Goal: Information Seeking & Learning: Learn about a topic

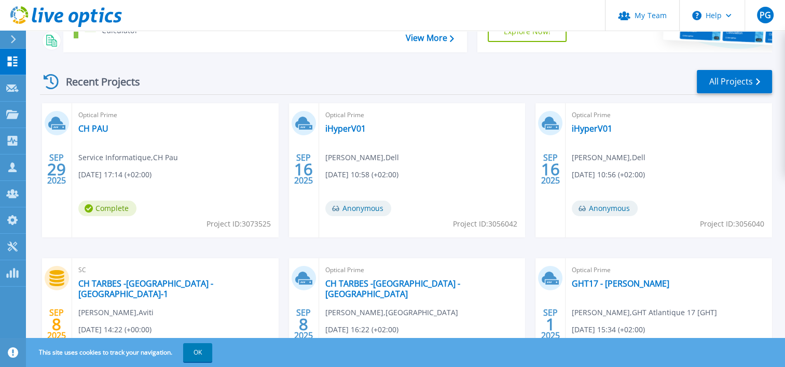
scroll to position [104, 0]
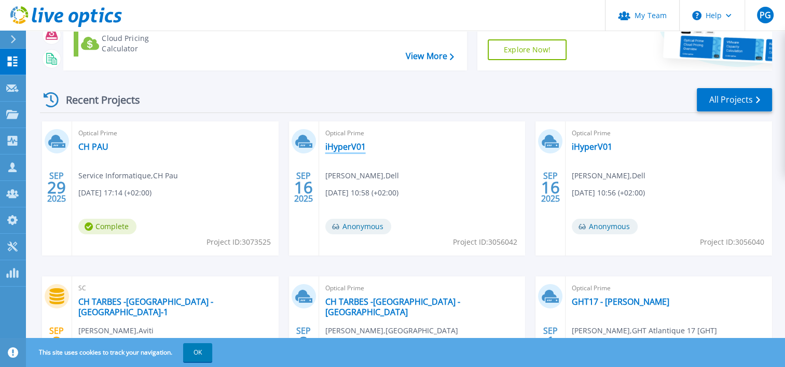
click at [349, 143] on link "iHyperV01" at bounding box center [345, 147] width 40 height 10
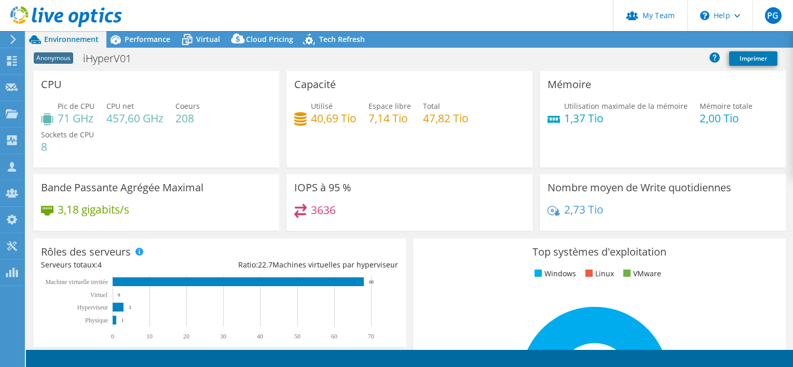
select select "USD"
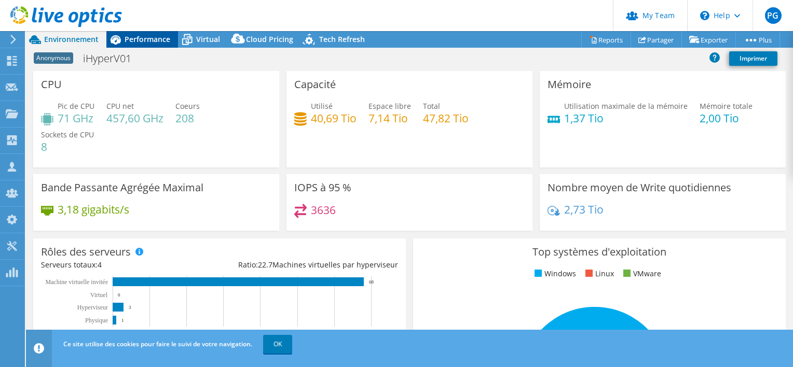
click at [128, 38] on span "Performance" at bounding box center [148, 39] width 46 height 10
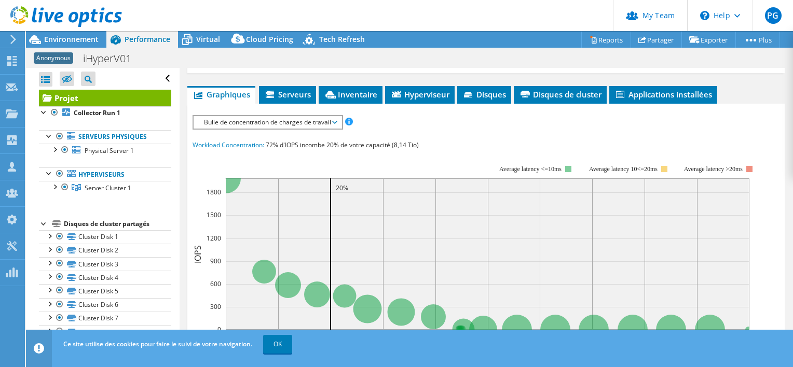
scroll to position [156, 0]
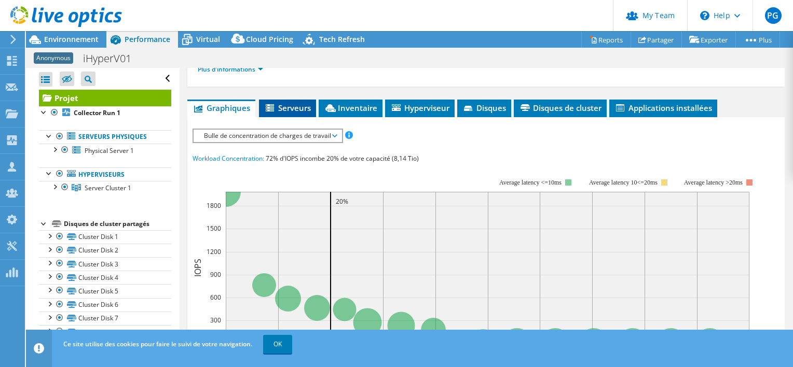
click at [302, 104] on span "Serveurs" at bounding box center [287, 108] width 47 height 10
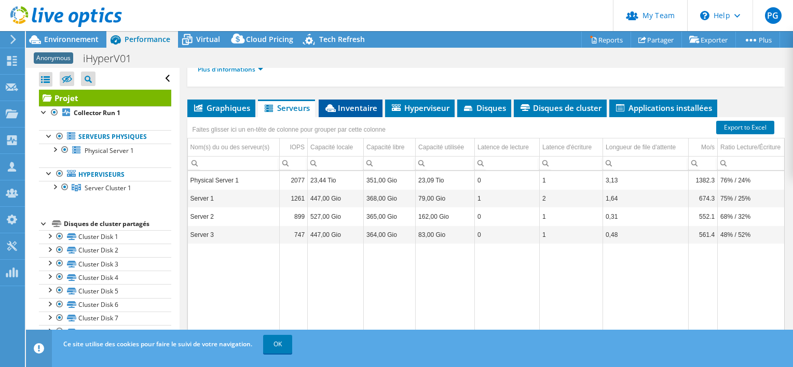
click at [343, 103] on span "Inventaire" at bounding box center [350, 108] width 53 height 10
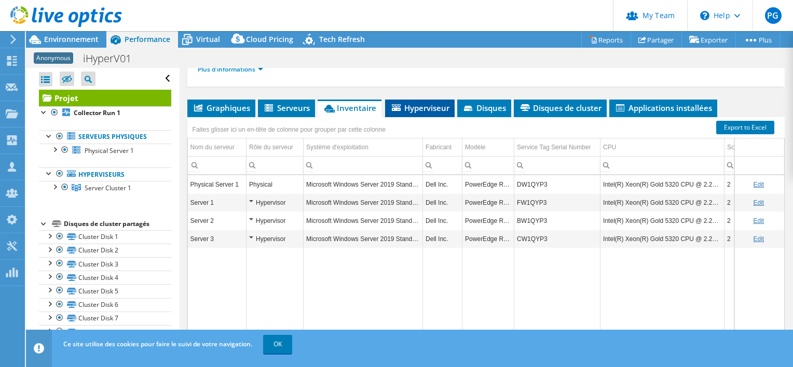
click at [417, 107] on span "Hyperviseur" at bounding box center [419, 108] width 59 height 10
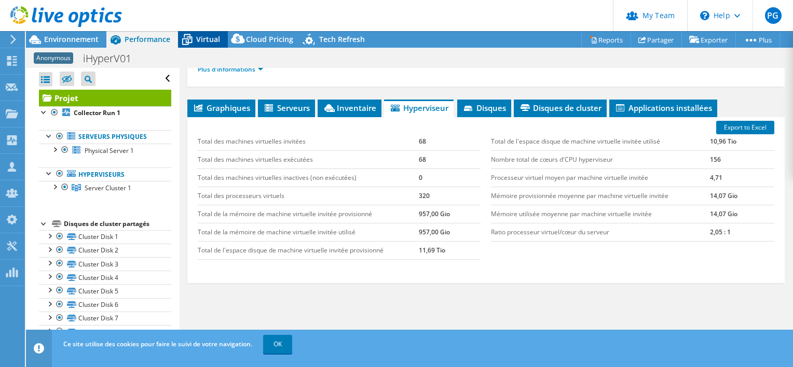
click at [220, 38] on div "Virtual" at bounding box center [203, 39] width 50 height 17
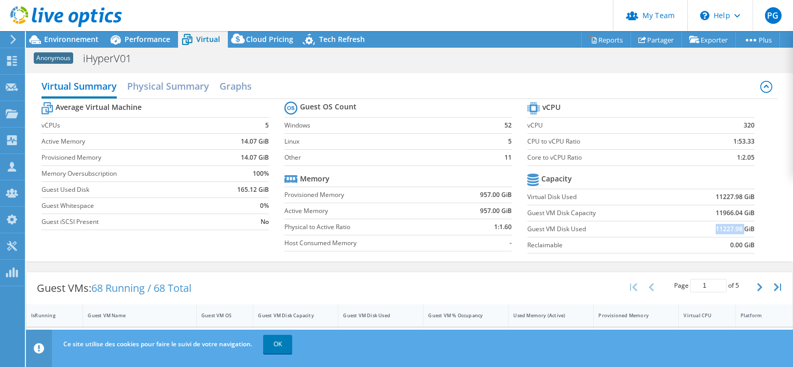
drag, startPoint x: 707, startPoint y: 226, endPoint x: 737, endPoint y: 226, distance: 30.1
click at [737, 226] on td "11227.98 GiB" at bounding box center [715, 229] width 78 height 16
click at [45, 39] on span "Environnement" at bounding box center [71, 39] width 54 height 10
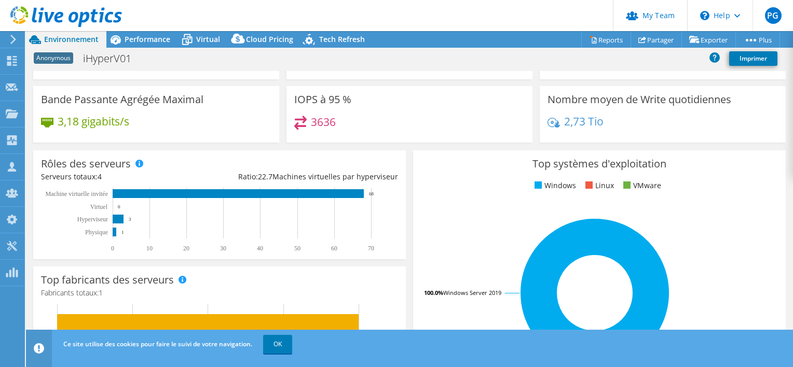
scroll to position [104, 0]
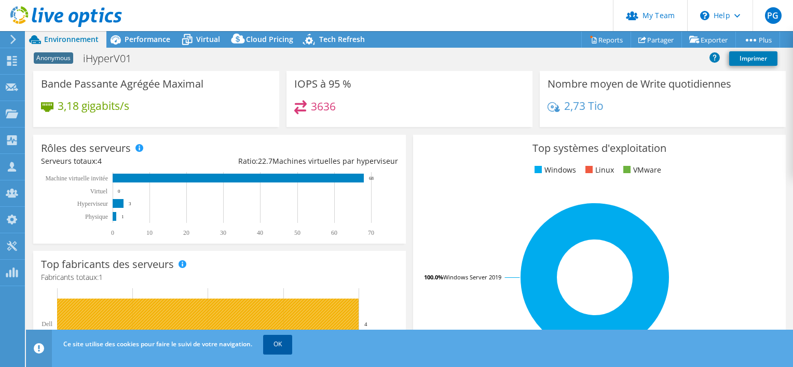
click at [287, 343] on link "OK" at bounding box center [277, 344] width 29 height 19
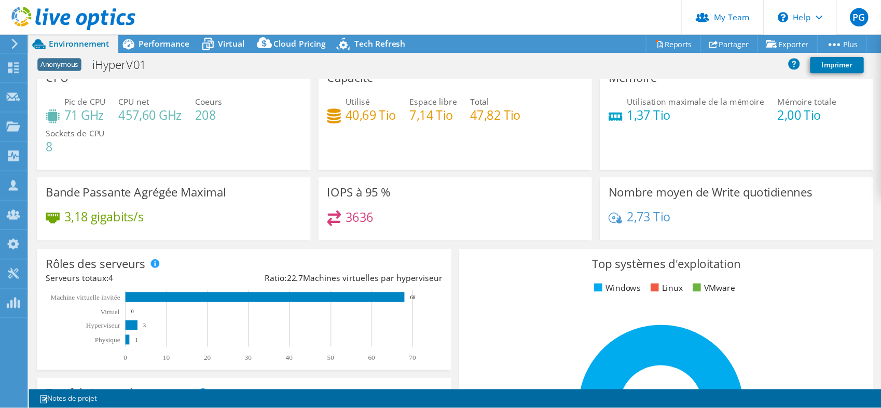
scroll to position [0, 0]
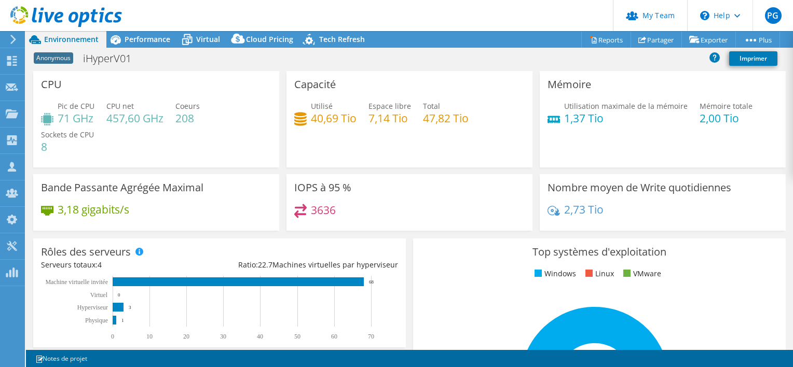
click at [179, 162] on div "Pic de CPU 71 GHz CPU net 457,60 GHz Coeurs 208 Sockets de CPU 8" at bounding box center [156, 132] width 230 height 62
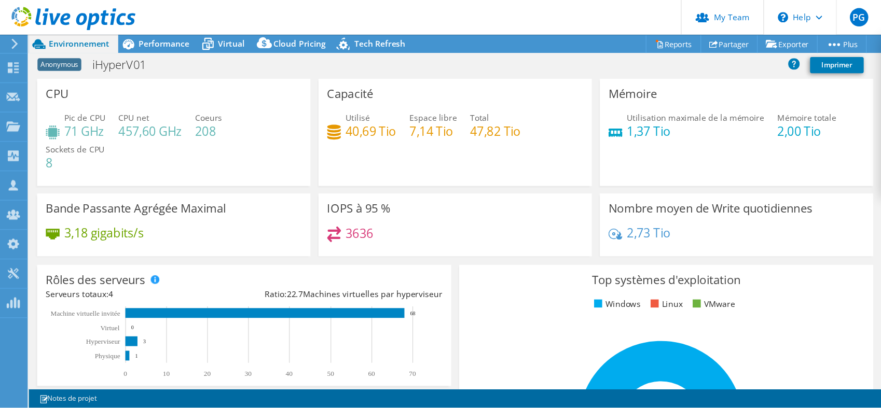
scroll to position [124, 0]
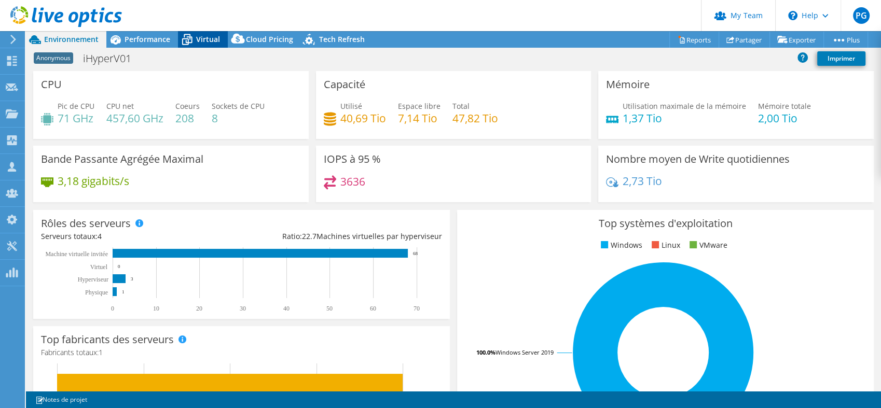
click at [216, 37] on span "Virtual" at bounding box center [208, 39] width 24 height 10
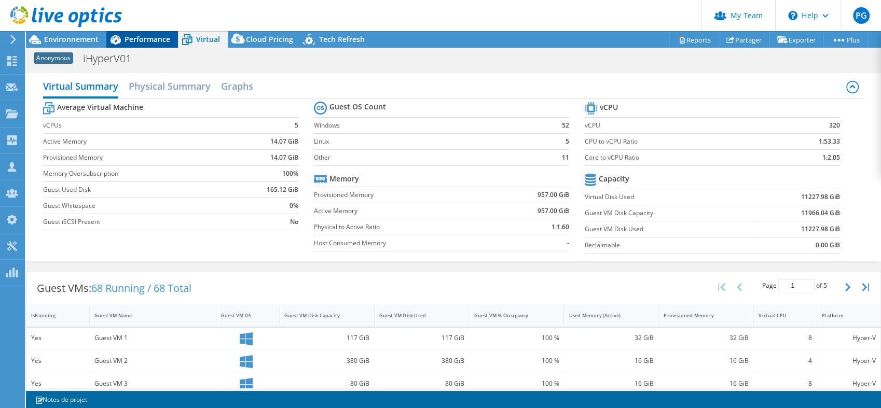
click at [138, 37] on span "Performance" at bounding box center [148, 39] width 46 height 10
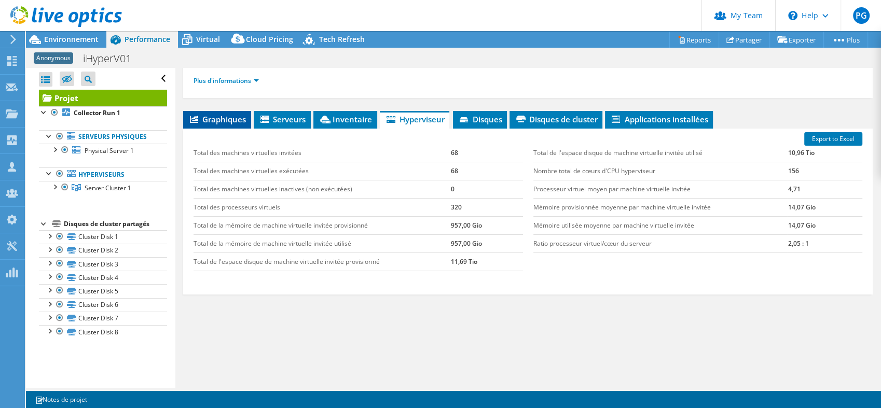
click at [228, 115] on span "Graphiques" at bounding box center [217, 119] width 58 height 10
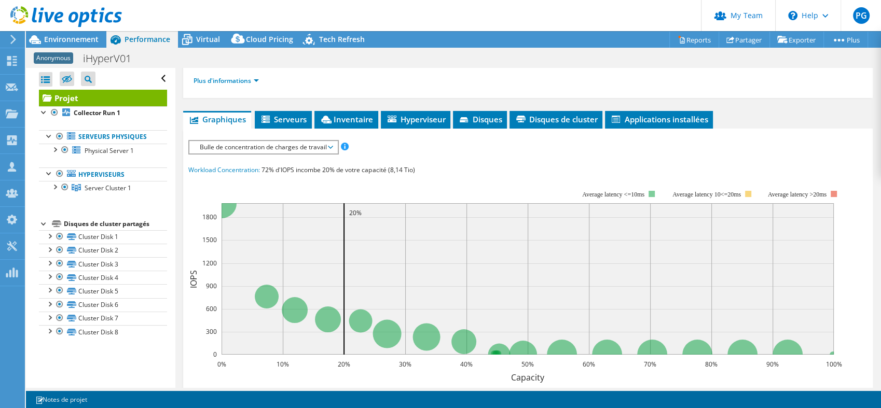
click at [277, 149] on span "Bulle de concentration de charges de travail" at bounding box center [264, 147] width 138 height 12
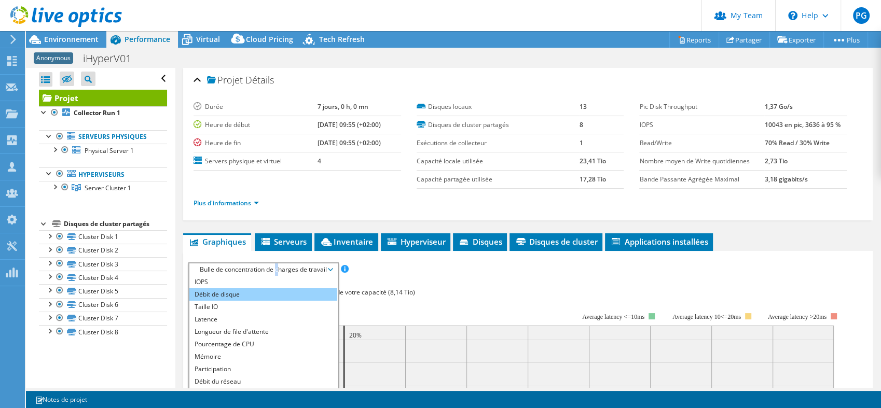
scroll to position [0, 0]
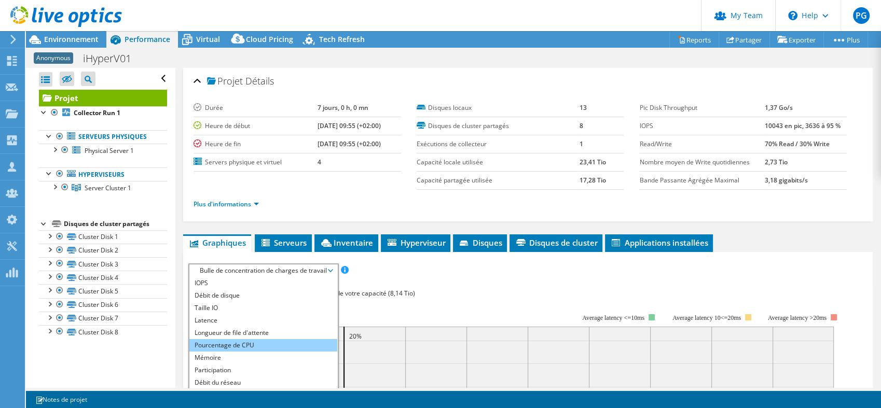
click at [255, 349] on li "Pourcentage de CPU" at bounding box center [263, 345] width 148 height 12
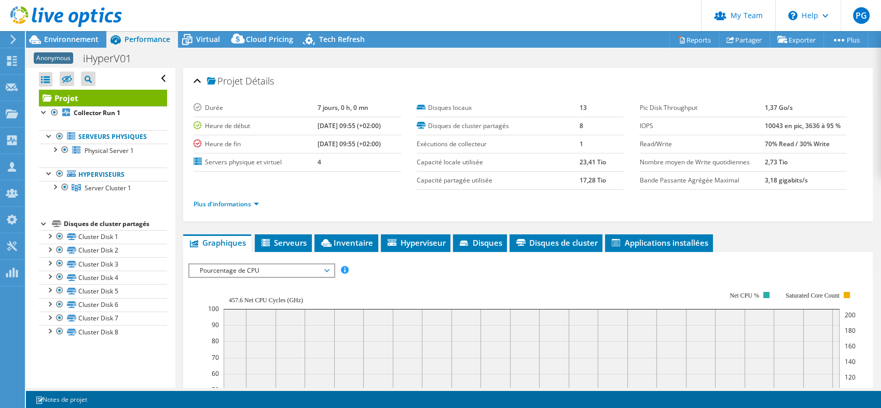
scroll to position [173, 0]
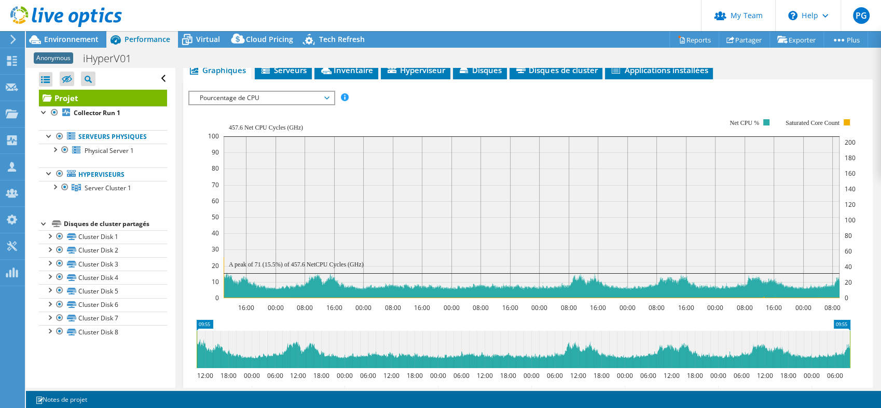
click at [445, 108] on rect at bounding box center [532, 209] width 648 height 208
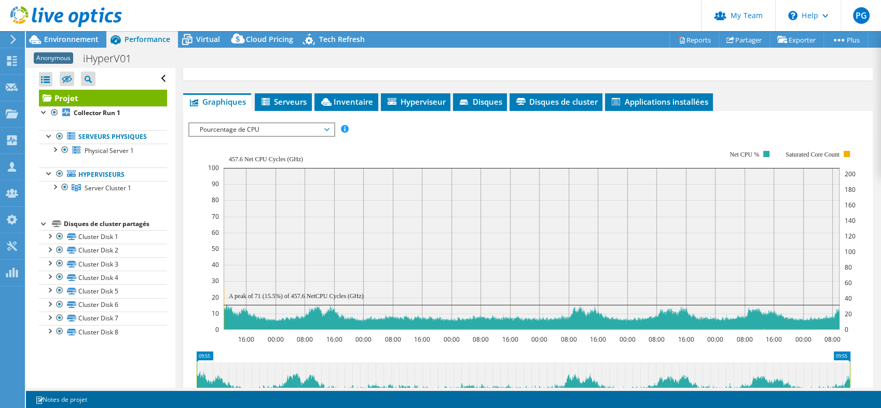
scroll to position [115, 0]
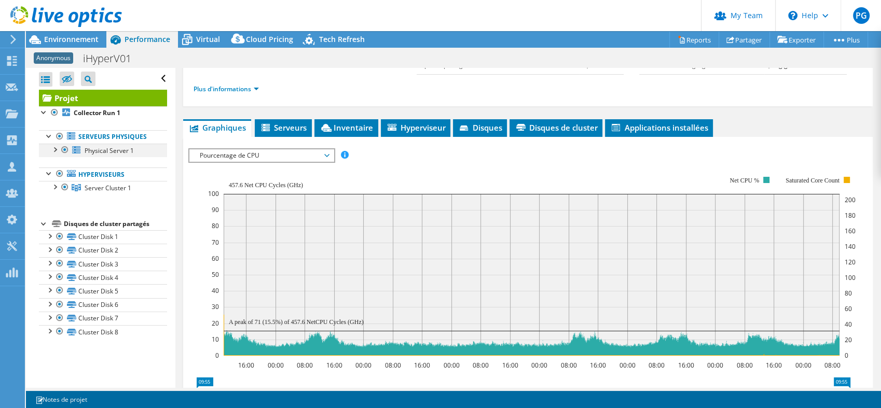
click at [51, 148] on div at bounding box center [54, 149] width 10 height 10
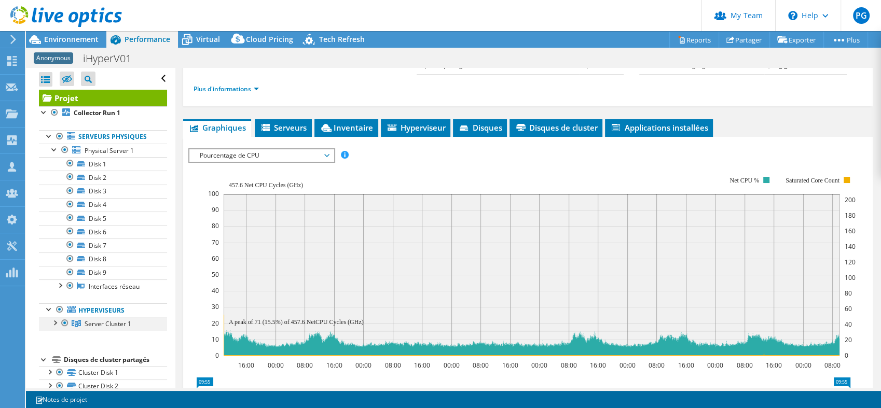
click at [65, 324] on div at bounding box center [65, 323] width 10 height 12
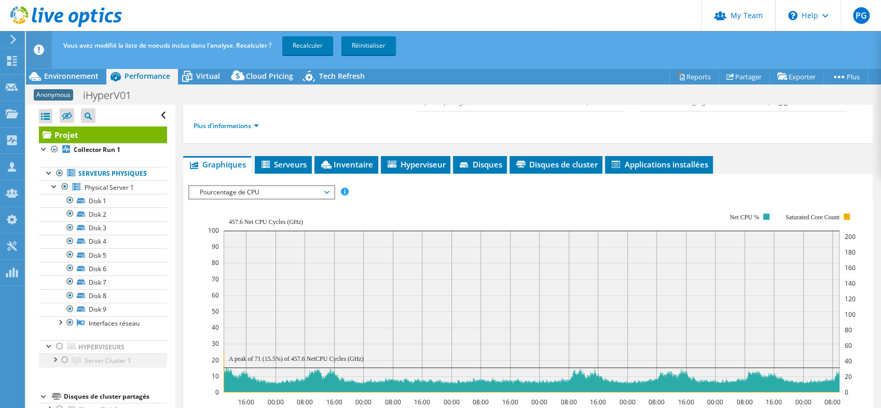
click at [68, 359] on div at bounding box center [65, 360] width 10 height 12
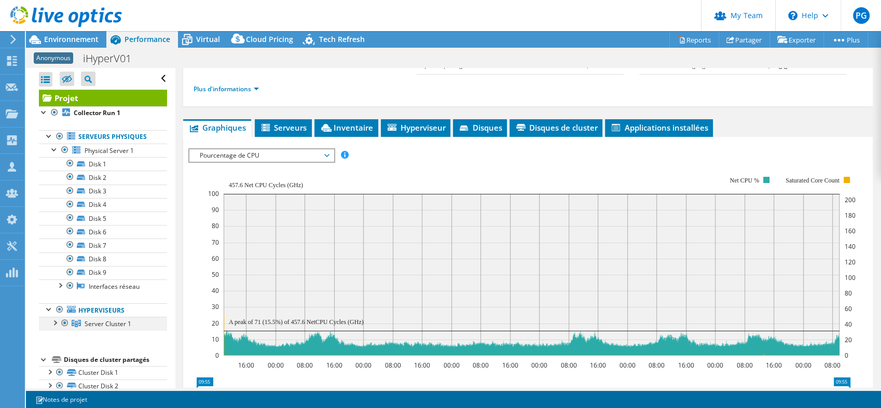
click at [58, 324] on div at bounding box center [54, 322] width 10 height 10
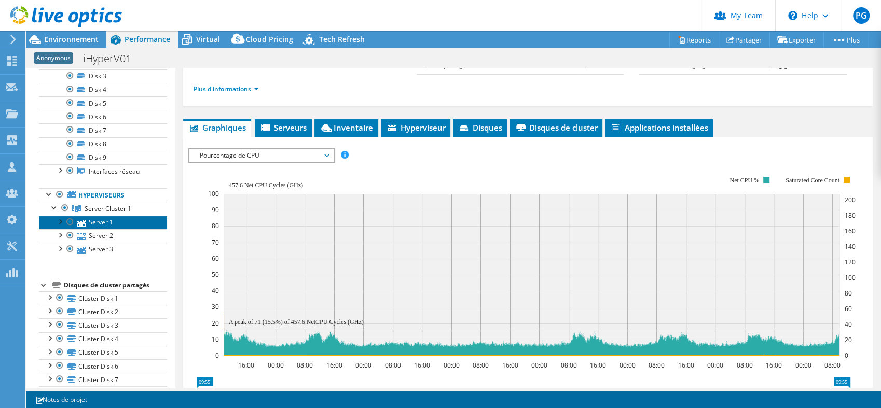
click at [103, 219] on link "Server 1" at bounding box center [103, 222] width 128 height 13
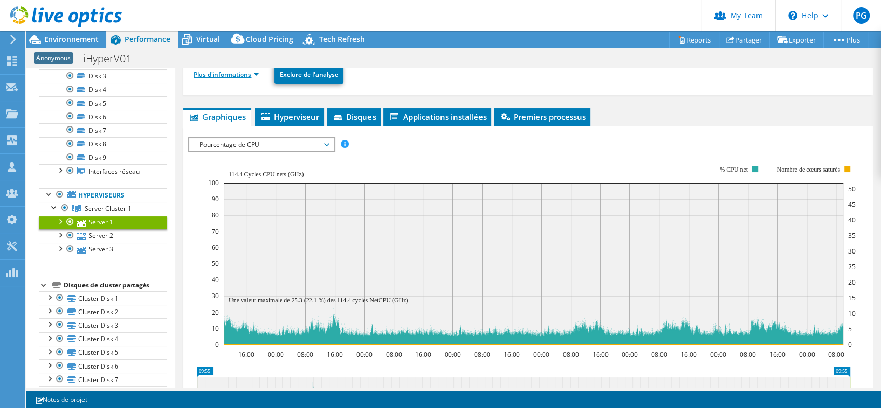
click at [252, 73] on link "Plus d'informations" at bounding box center [226, 74] width 65 height 9
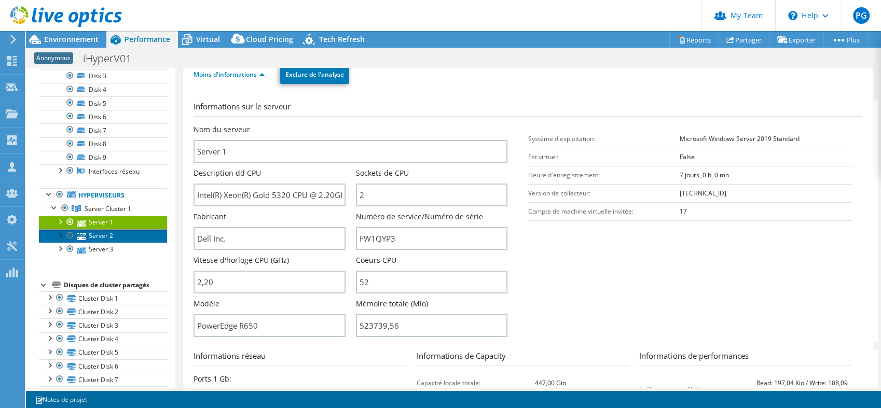
click at [135, 234] on link "Server 2" at bounding box center [103, 235] width 128 height 13
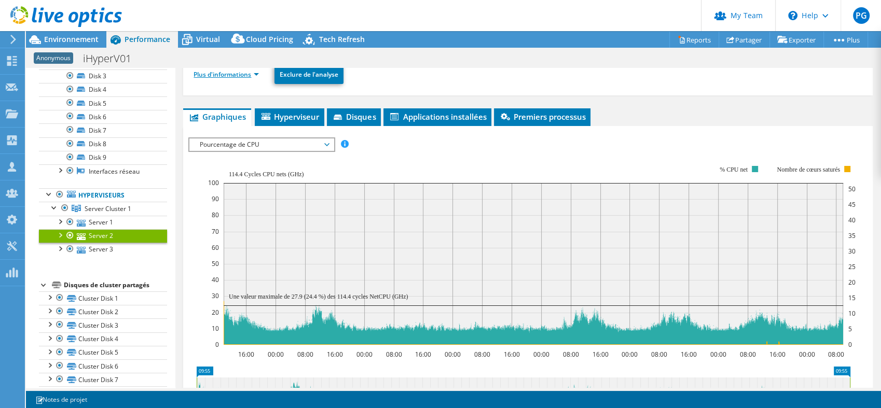
click at [258, 74] on link "Plus d'informations" at bounding box center [226, 74] width 65 height 9
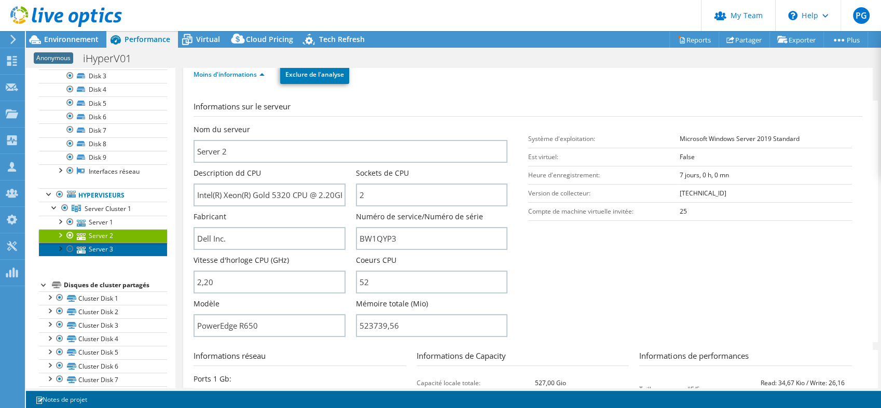
click at [99, 247] on link "Server 3" at bounding box center [103, 249] width 128 height 13
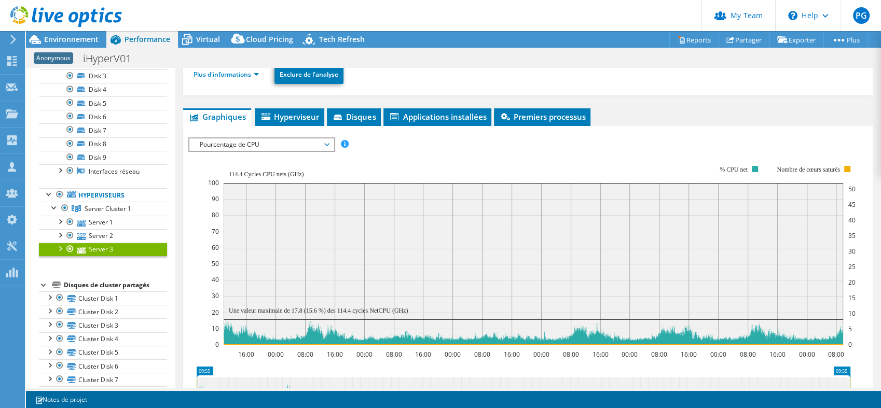
click at [298, 108] on li "Hyperviseur" at bounding box center [290, 117] width 70 height 18
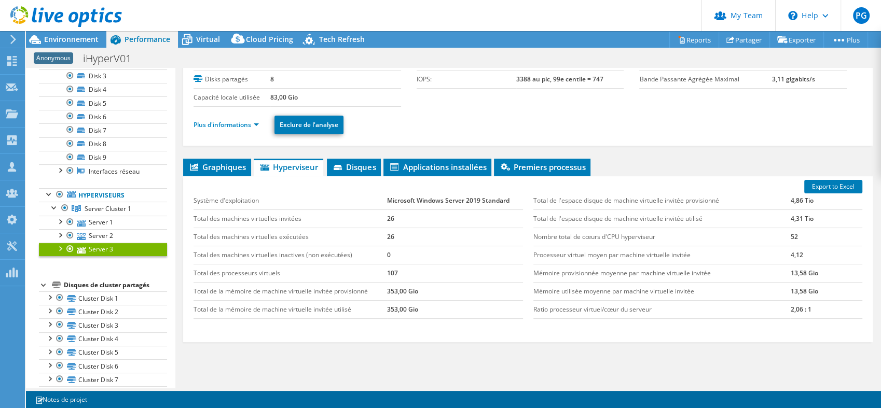
scroll to position [55, 0]
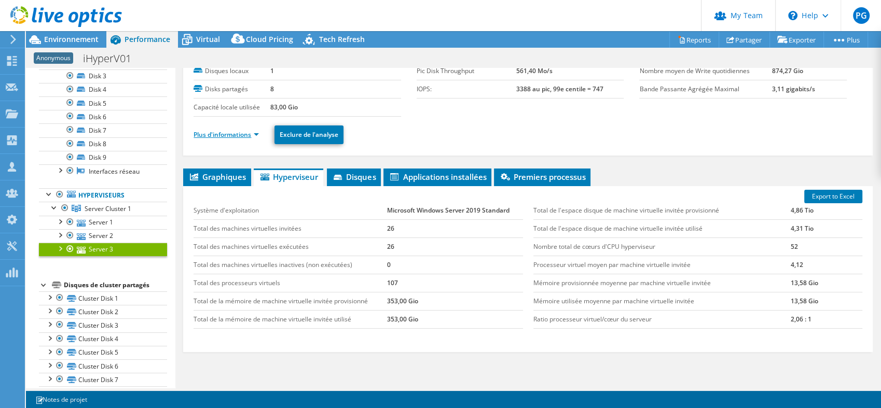
click at [251, 135] on link "Plus d'informations" at bounding box center [226, 134] width 65 height 9
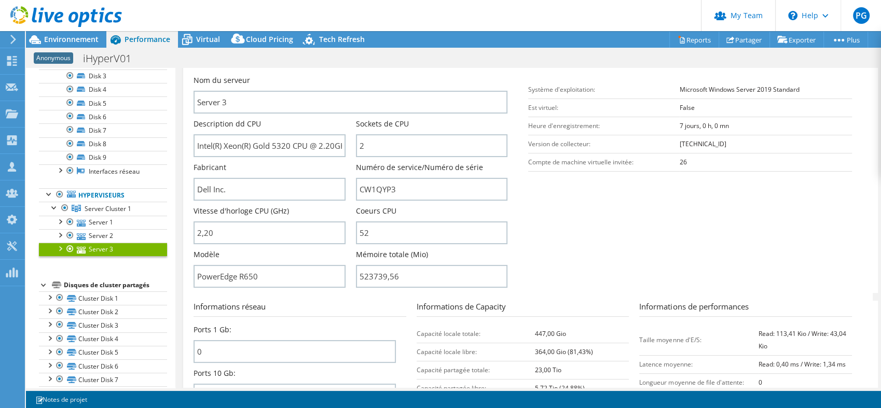
scroll to position [170, 0]
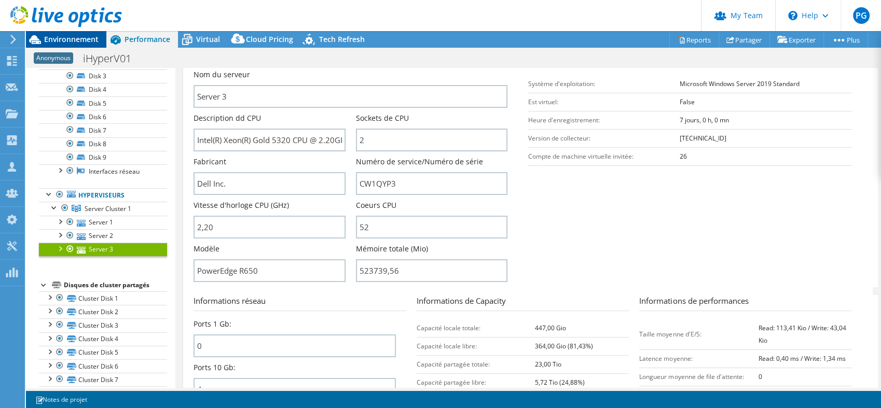
click at [73, 38] on span "Environnement" at bounding box center [71, 39] width 54 height 10
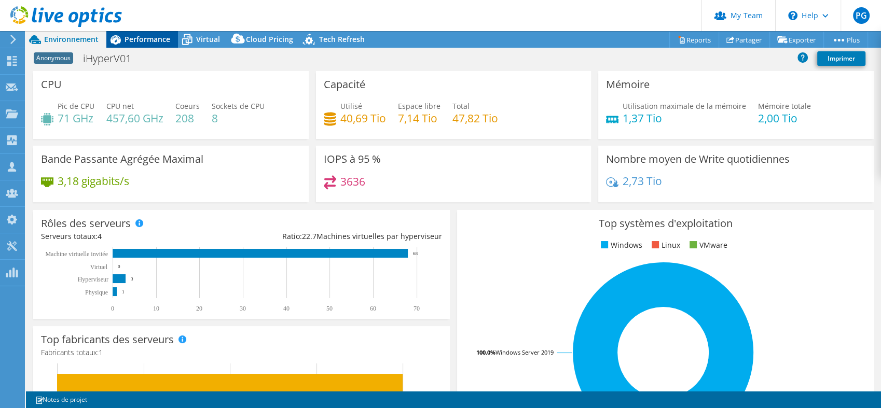
click at [156, 38] on span "Performance" at bounding box center [148, 39] width 46 height 10
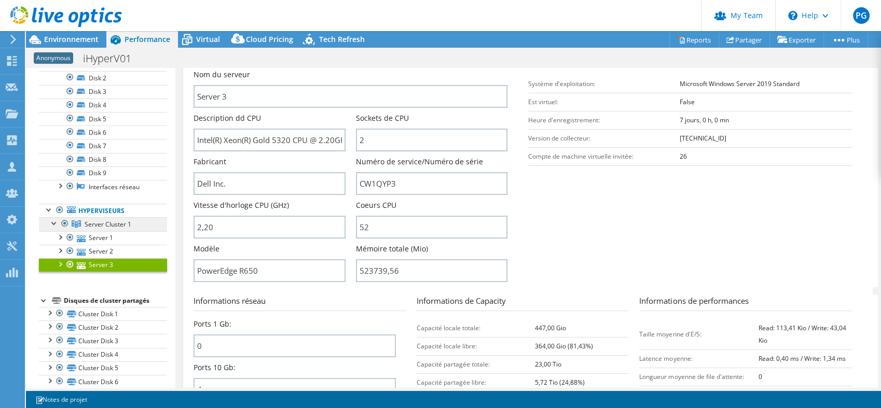
scroll to position [80, 0]
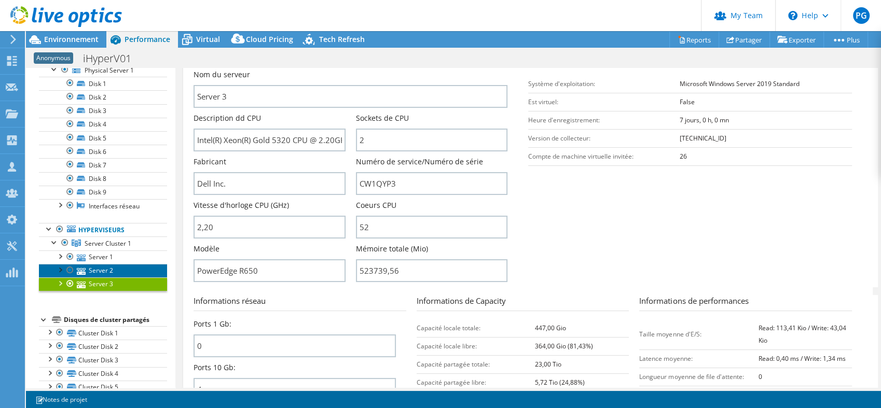
click at [106, 267] on link "Server 2" at bounding box center [103, 270] width 128 height 13
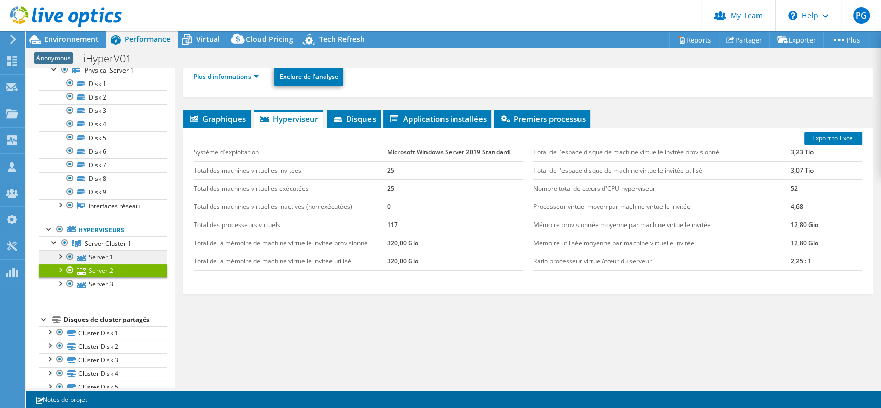
scroll to position [113, 0]
click at [101, 254] on link "Server 1" at bounding box center [103, 257] width 128 height 13
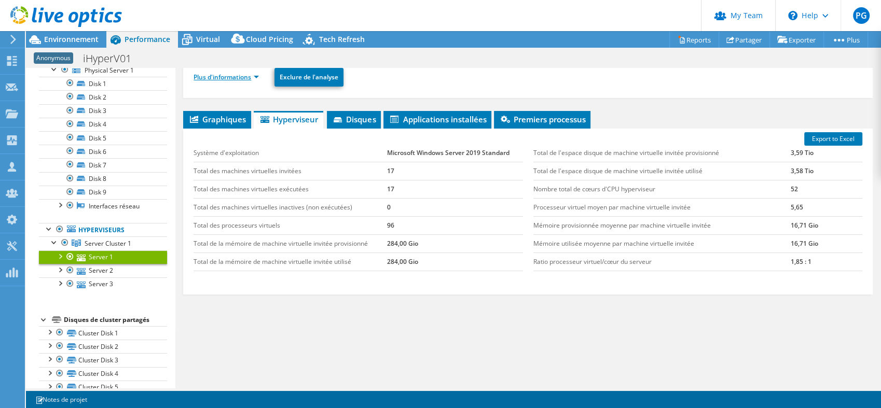
click at [242, 76] on link "Plus d'informations" at bounding box center [226, 77] width 65 height 9
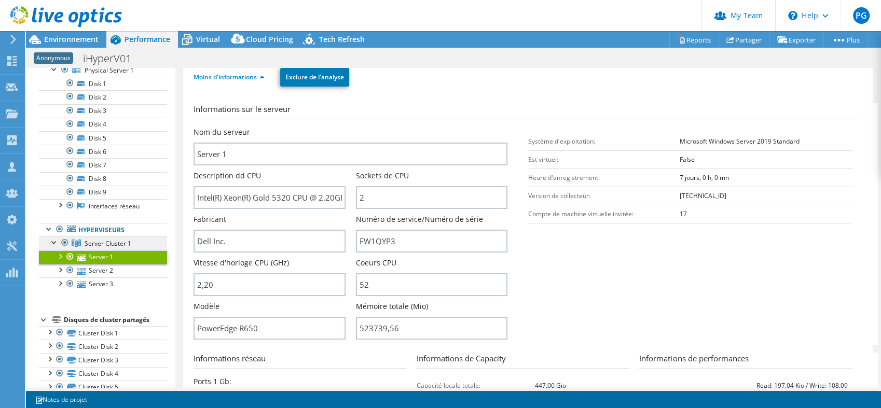
click at [103, 247] on link "Server Cluster 1" at bounding box center [103, 243] width 128 height 13
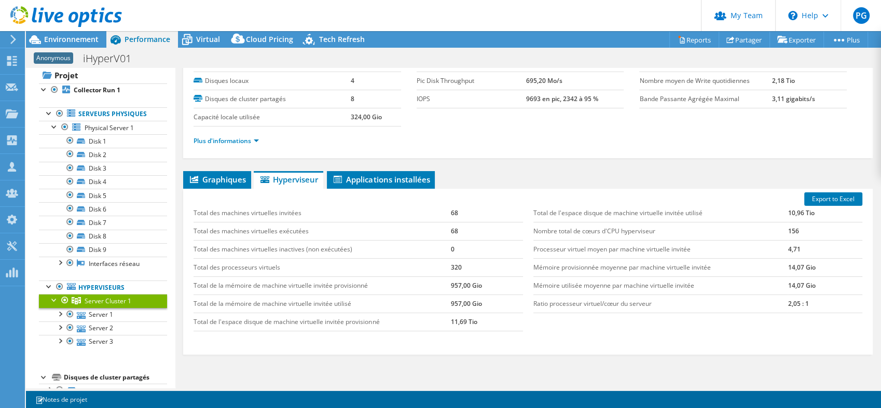
scroll to position [0, 0]
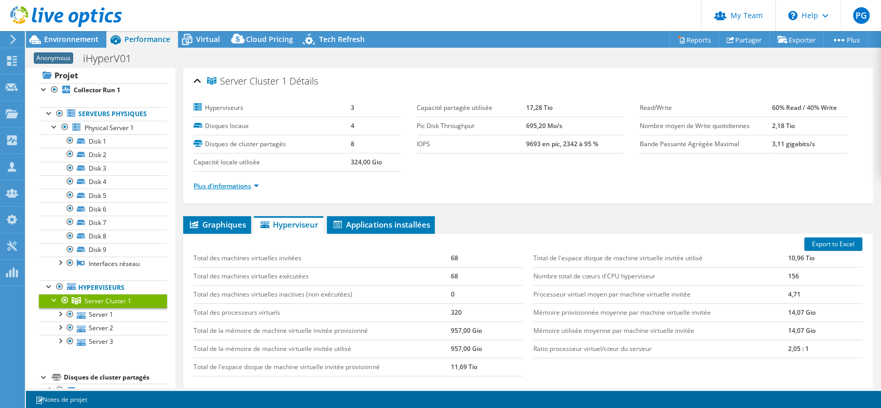
click at [235, 188] on link "Plus d'informations" at bounding box center [226, 186] width 65 height 9
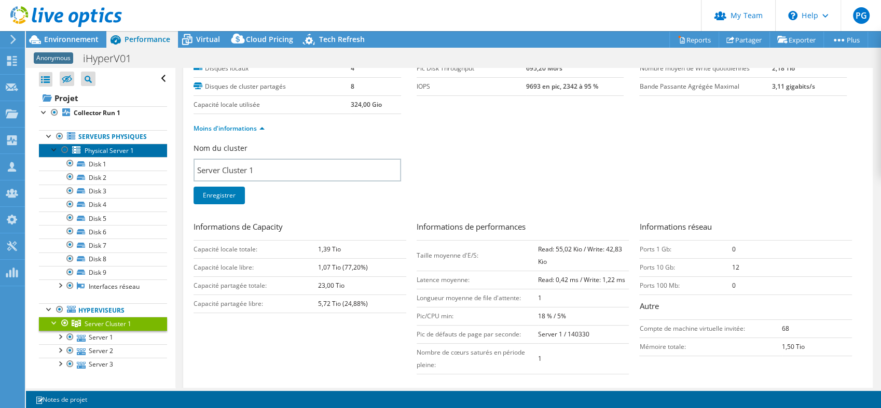
click at [113, 148] on span "Physical Server 1" at bounding box center [109, 150] width 49 height 9
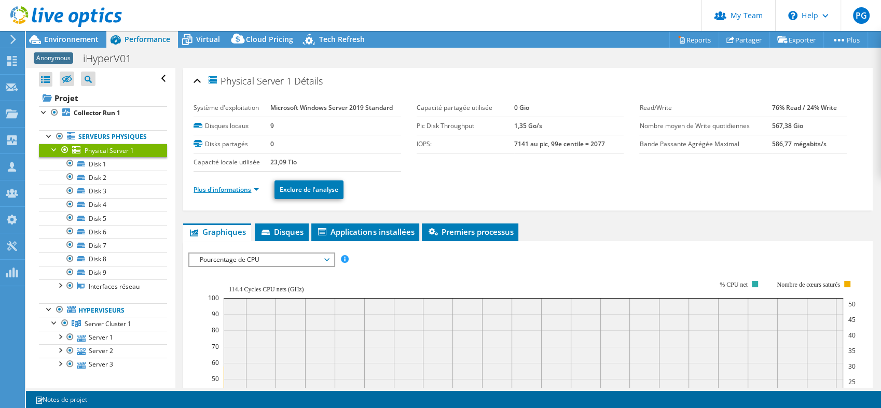
click at [230, 186] on link "Plus d'informations" at bounding box center [226, 189] width 65 height 9
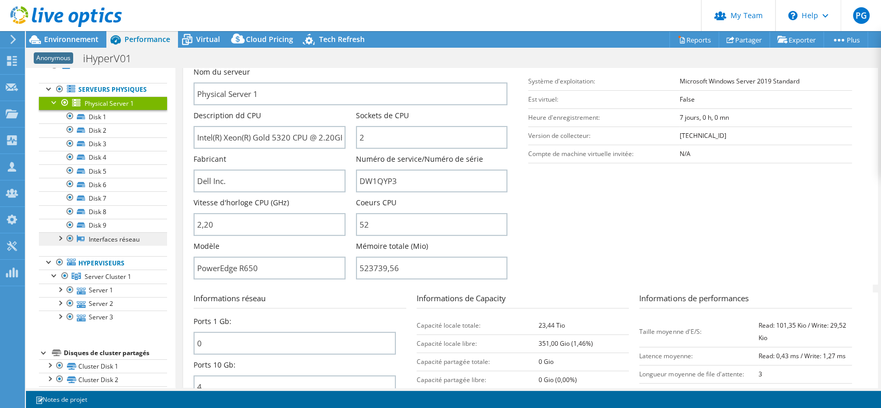
scroll to position [58, 0]
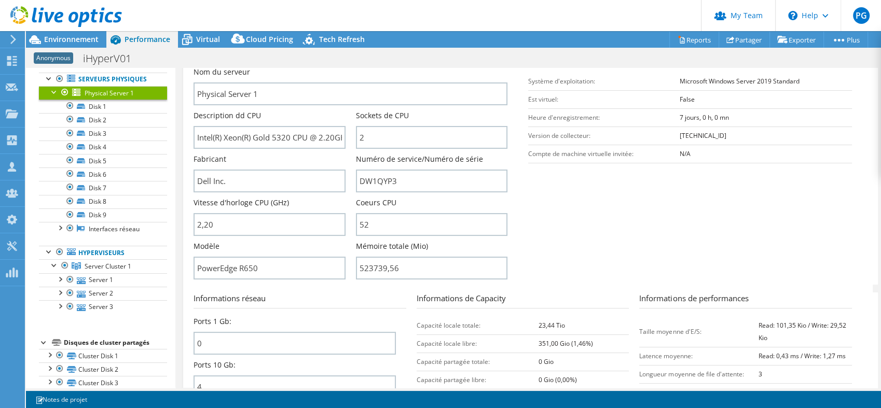
click at [65, 93] on div at bounding box center [65, 92] width 10 height 12
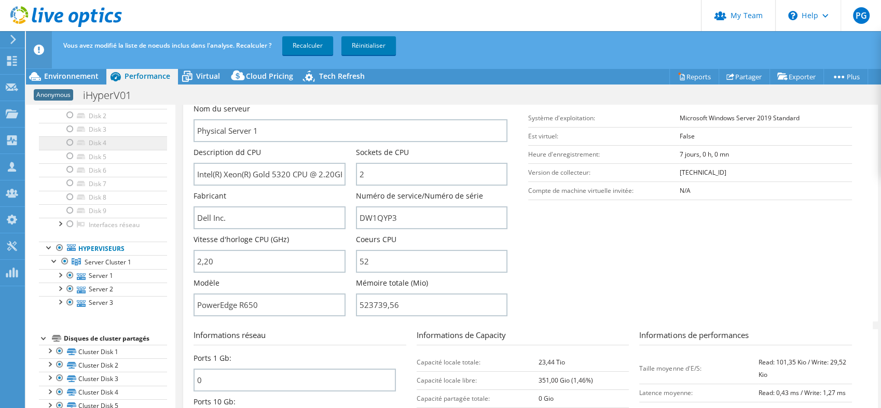
scroll to position [115, 0]
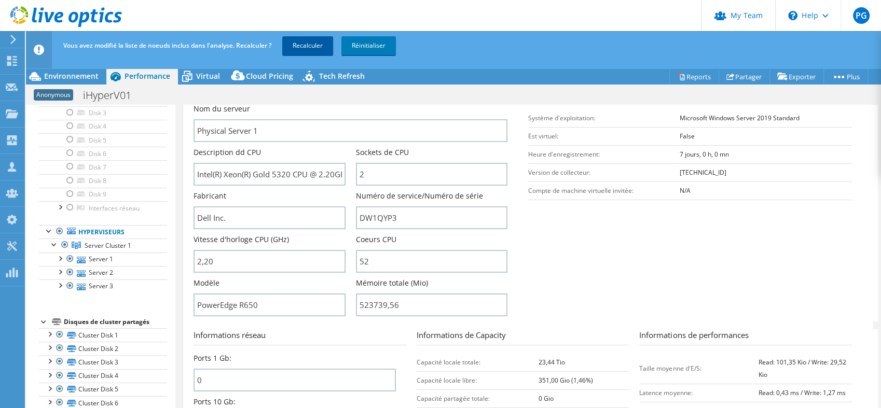
click at [312, 44] on link "Recalculer" at bounding box center [307, 45] width 51 height 19
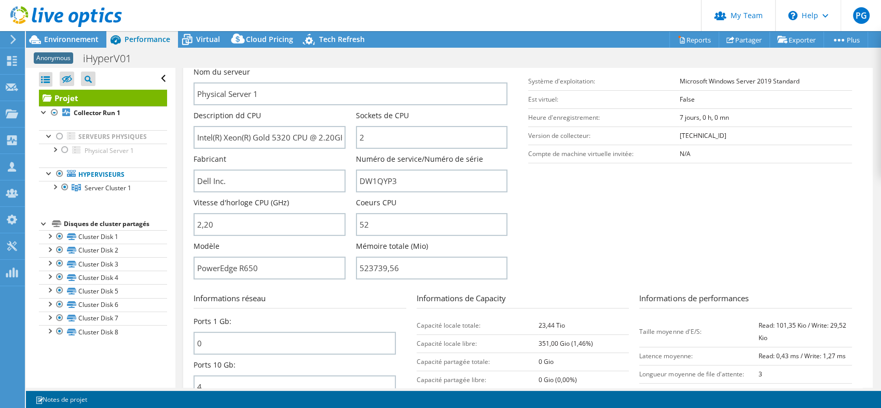
scroll to position [0, 0]
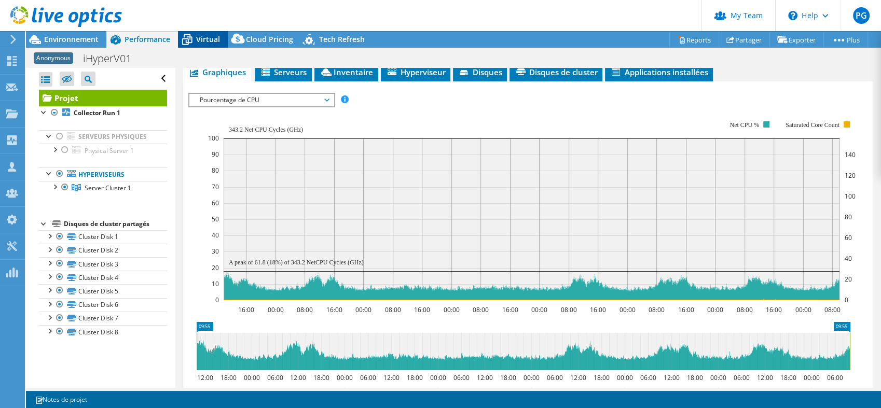
click at [214, 43] on span "Virtual" at bounding box center [208, 39] width 24 height 10
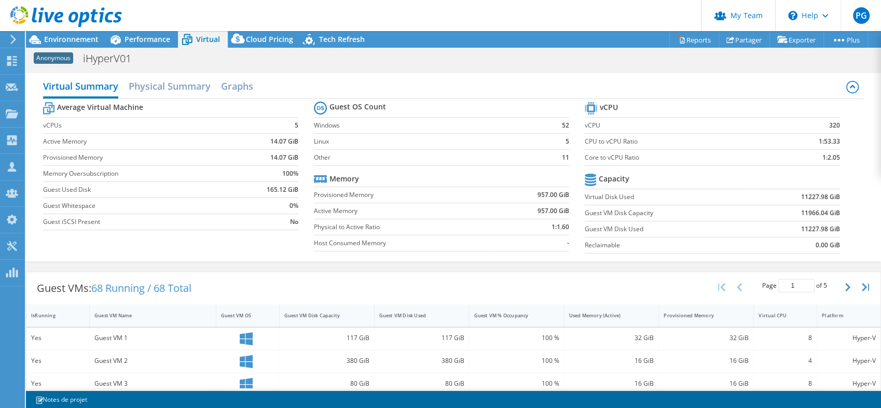
scroll to position [184, 0]
click at [87, 35] on div "PG Admin d'équipe de partenaire [PERSON_NAME] [EMAIL_ADDRESS][PERSON_NAME][DOMA…" at bounding box center [440, 204] width 881 height 408
click at [87, 36] on span "Environnement" at bounding box center [71, 39] width 54 height 10
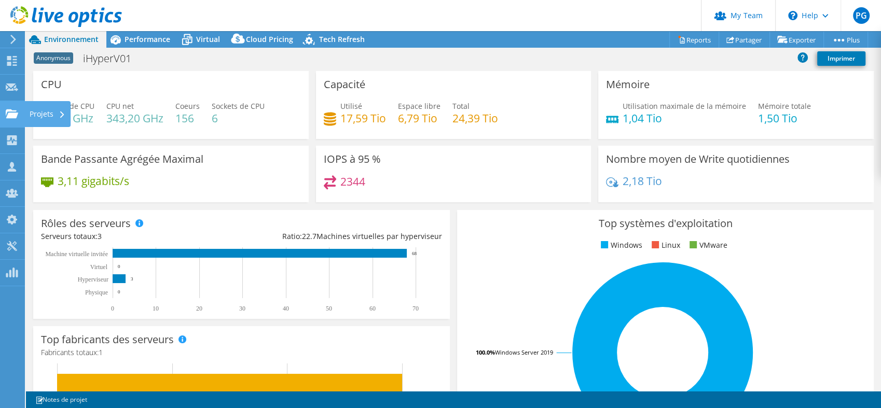
click at [45, 109] on div "Projets" at bounding box center [47, 114] width 46 height 26
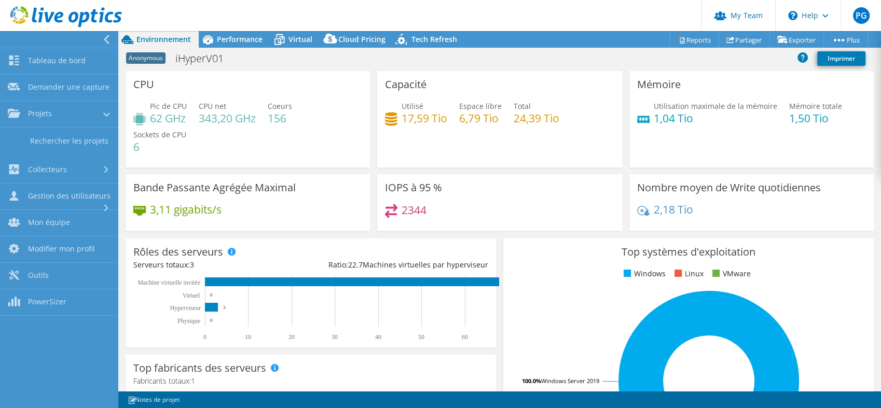
scroll to position [205, 0]
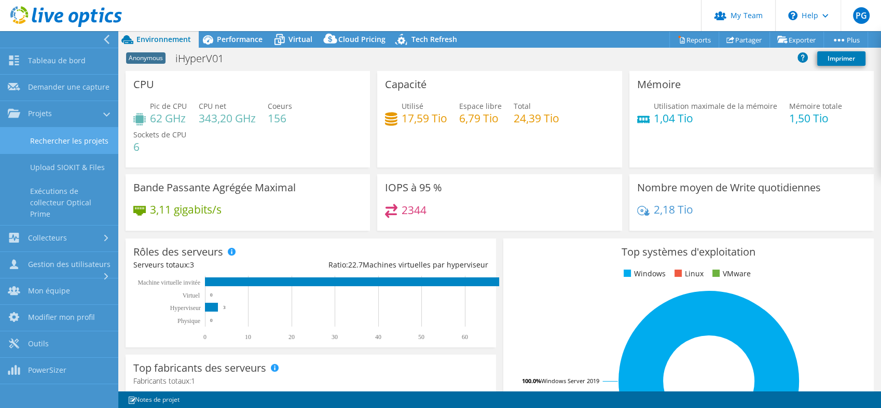
click at [75, 135] on link "Rechercher les projets" at bounding box center [59, 141] width 118 height 26
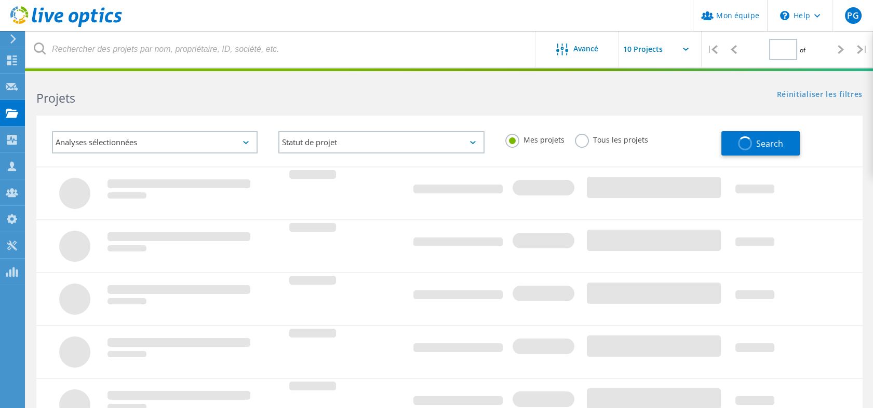
type input "1"
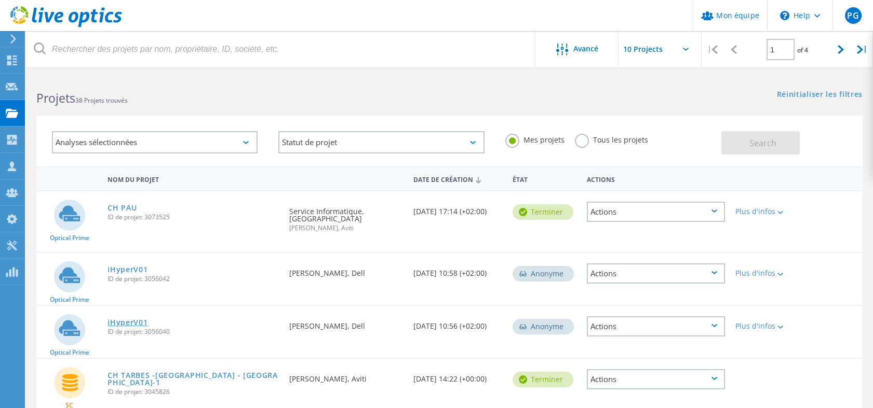
click at [134, 319] on link "iHyperV01" at bounding box center [127, 322] width 40 height 7
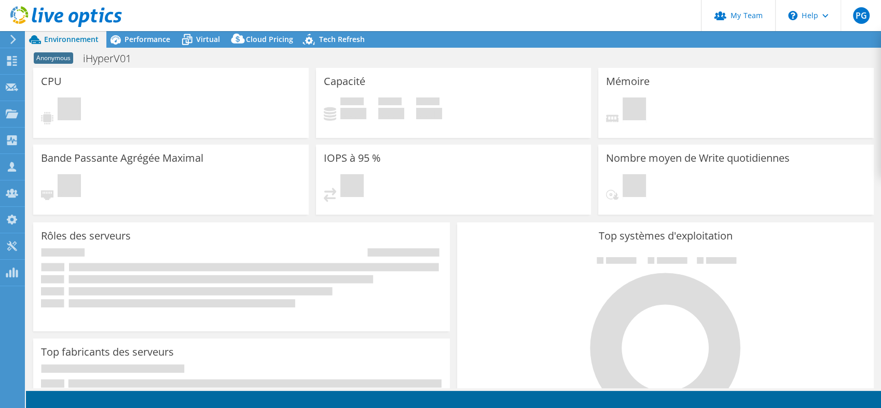
select select "USD"
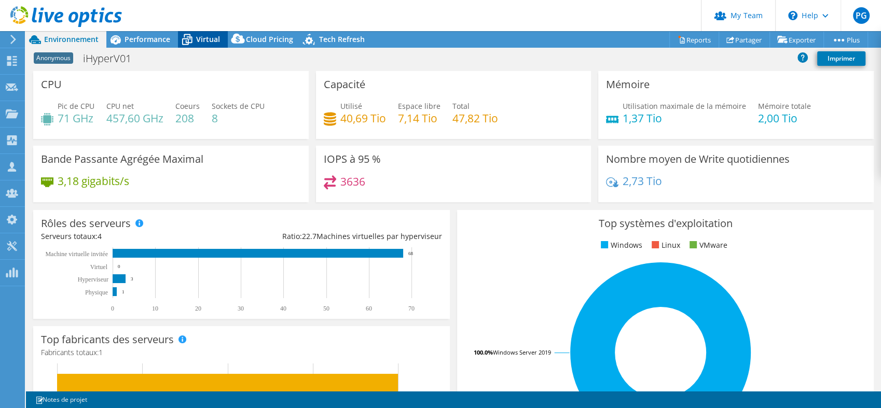
click at [221, 39] on div "Virtual" at bounding box center [203, 39] width 50 height 17
